Goal: Find specific page/section: Find specific page/section

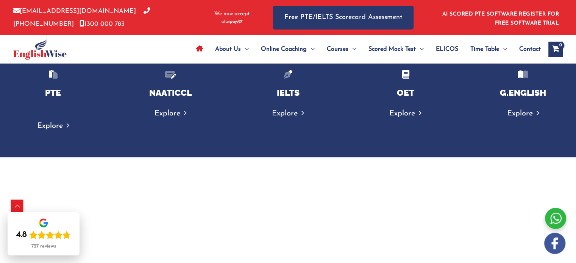
scroll to position [1261, 0]
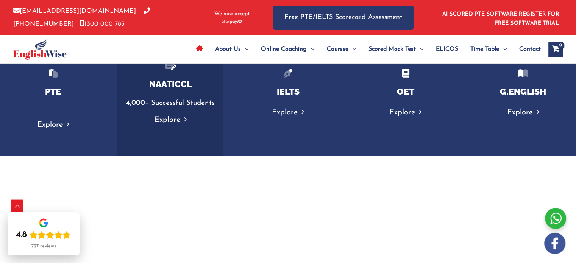
click at [168, 100] on p "4,000+ Successful Students" at bounding box center [170, 103] width 91 height 13
click at [174, 119] on link "Explore" at bounding box center [171, 120] width 32 height 8
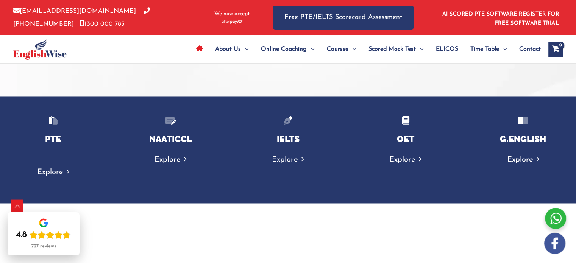
scroll to position [1214, 0]
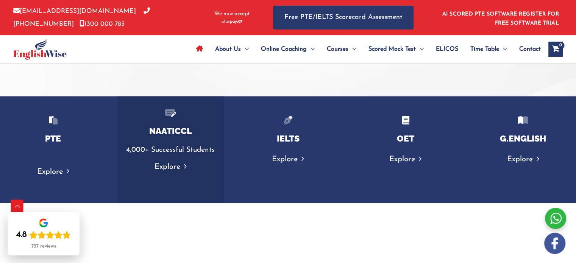
click at [167, 135] on div "NAATICCL 4,000+ Successful Students Explore" at bounding box center [170, 149] width 106 height 107
click at [167, 128] on h4 "NAATICCL" at bounding box center [170, 131] width 91 height 11
click at [165, 158] on div "NAATICCL 4,000+ Successful Students Explore" at bounding box center [170, 149] width 106 height 107
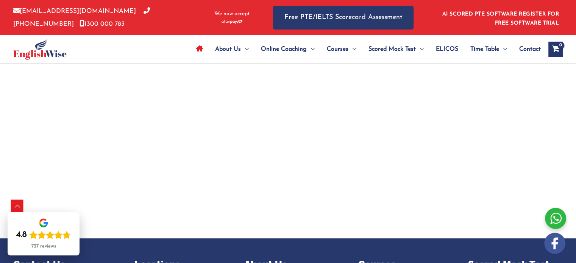
scroll to position [2504, 0]
